Goal: Navigation & Orientation: Find specific page/section

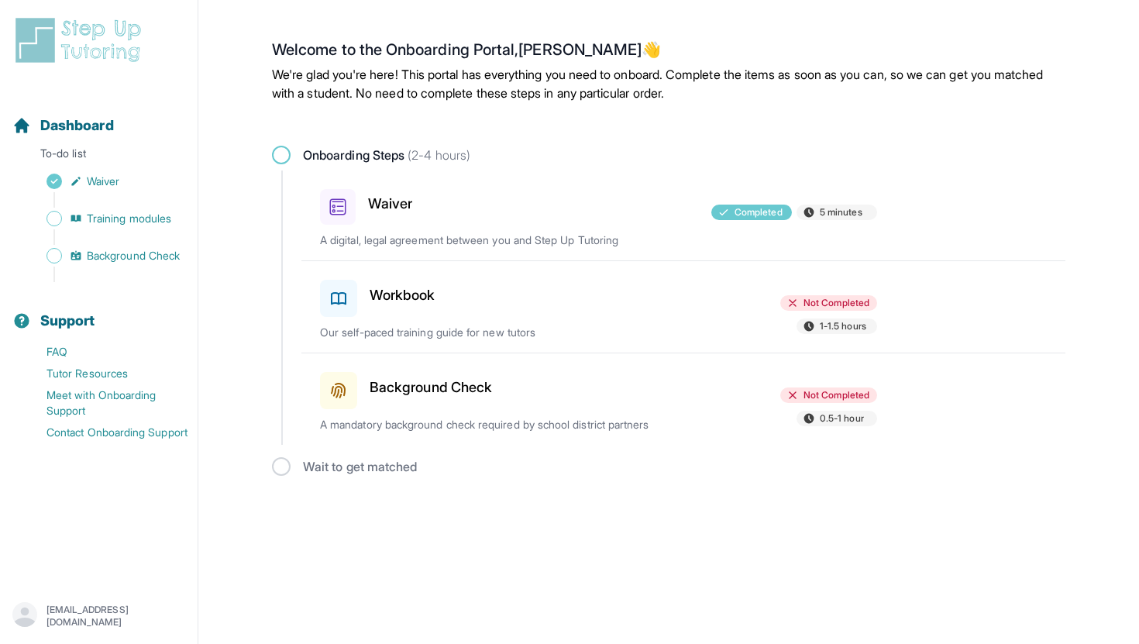
click at [386, 300] on h3 "Workbook" at bounding box center [402, 295] width 66 height 22
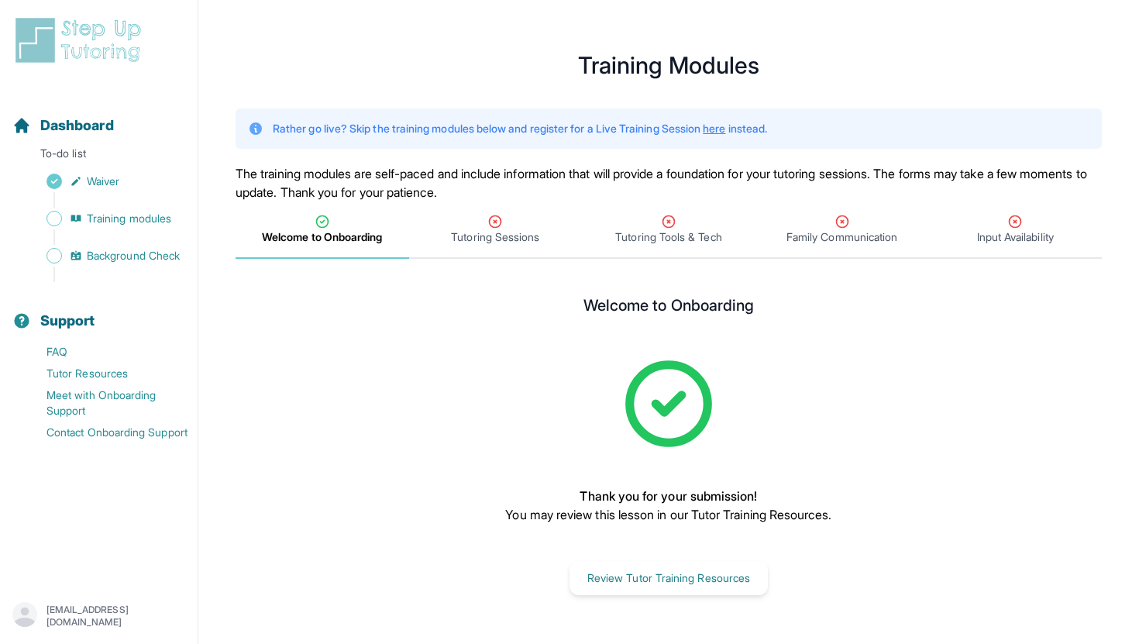
scroll to position [19, 0]
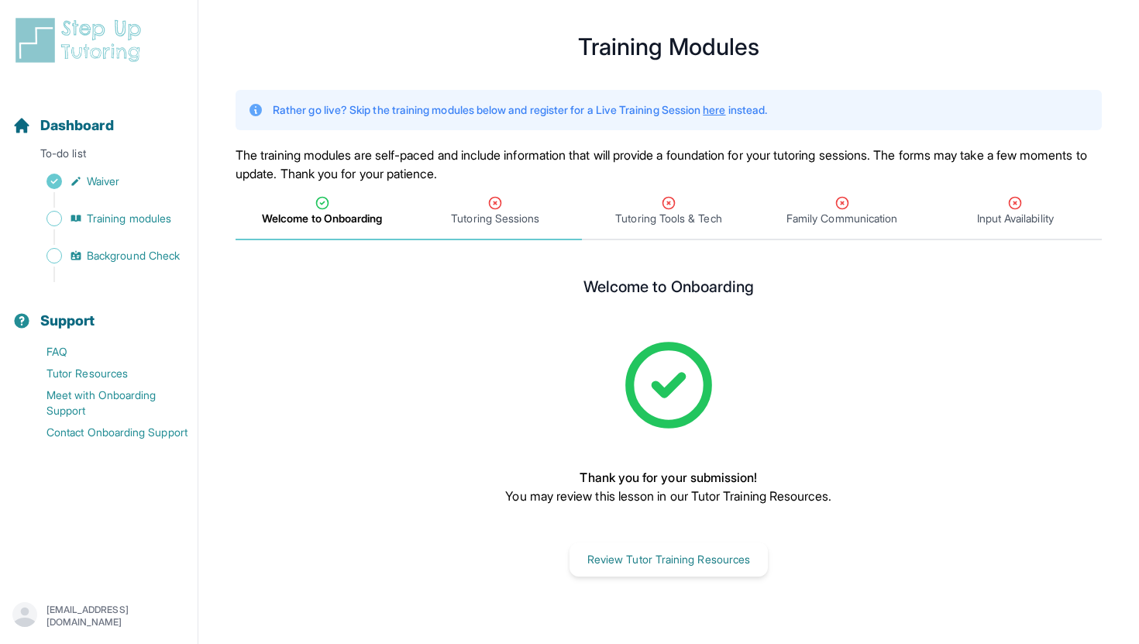
click at [485, 201] on div "Tutoring Sessions" at bounding box center [495, 210] width 167 height 31
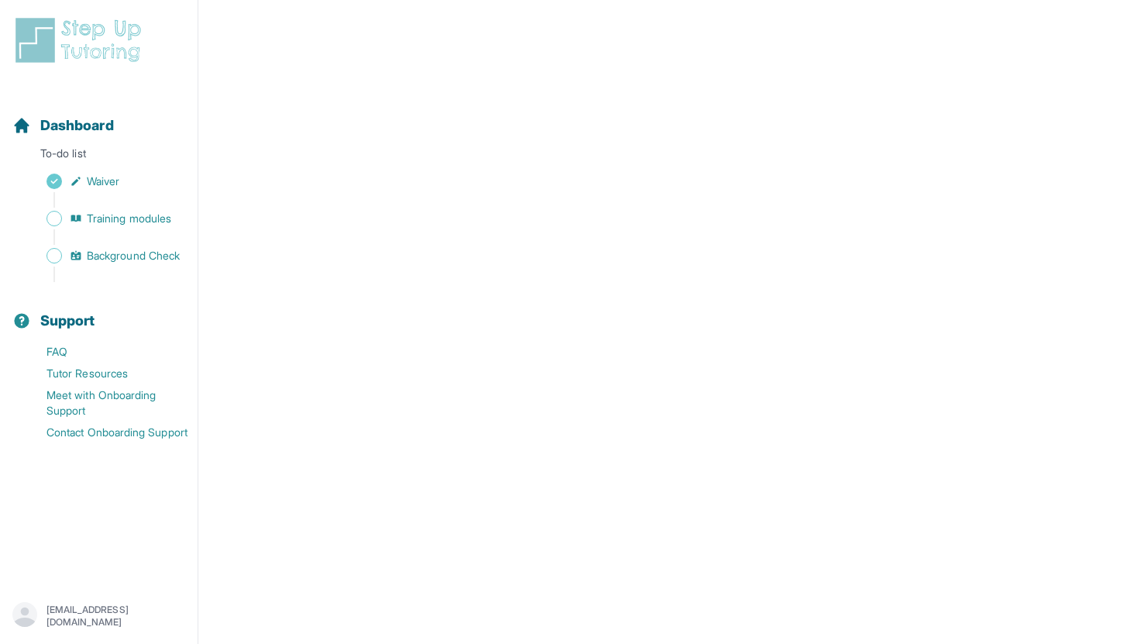
scroll to position [619, 0]
